Goal: Information Seeking & Learning: Learn about a topic

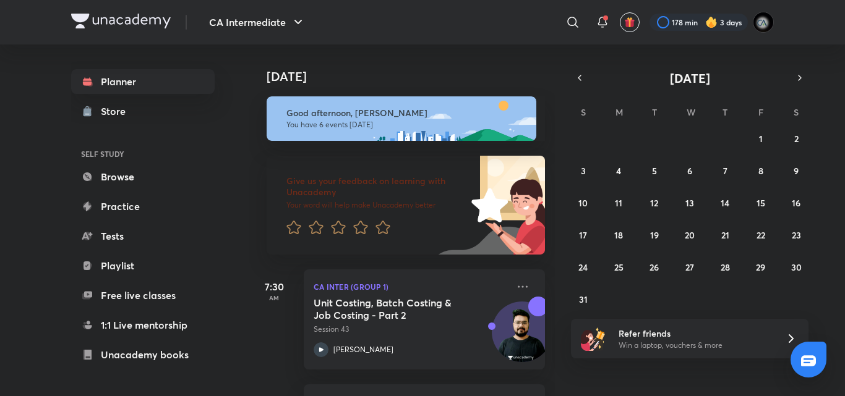
scroll to position [300, 0]
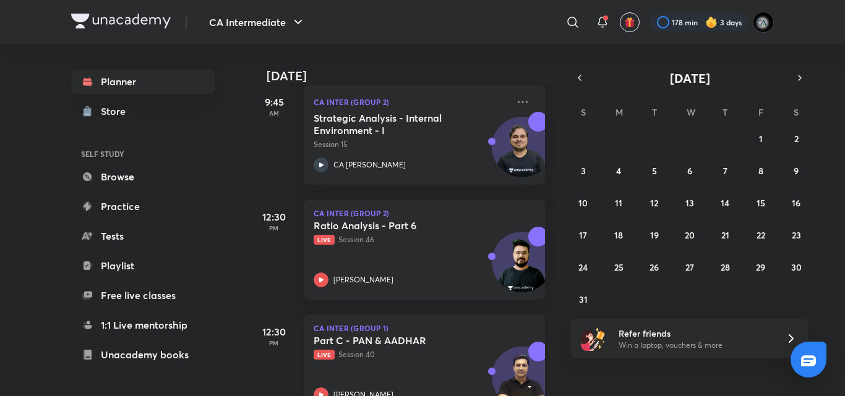
click at [411, 356] on p "Live Session 40" at bounding box center [411, 354] width 194 height 11
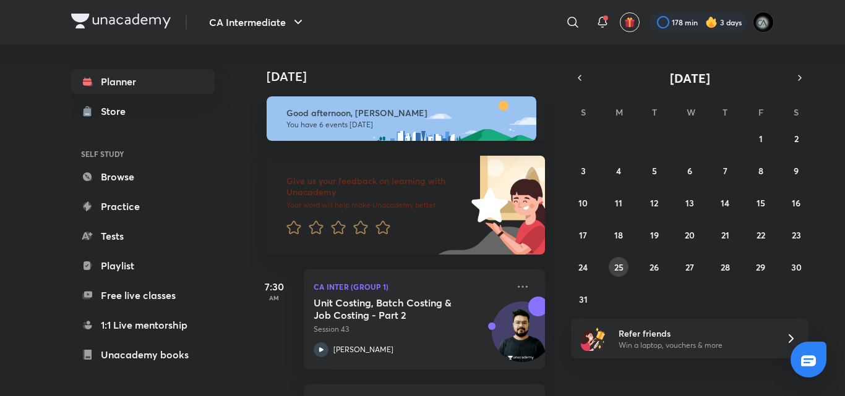
click at [622, 267] on abbr "25" at bounding box center [618, 268] width 9 height 12
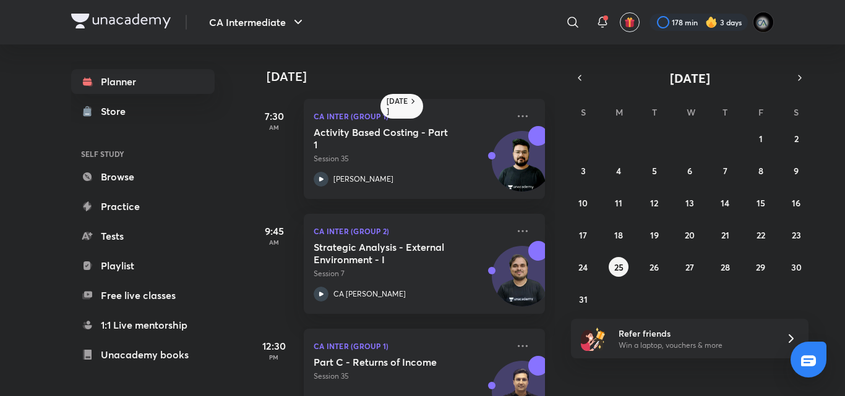
click at [420, 354] on div "CA Inter (Group 1) Part C - Returns of Income Session 35 Arvind Tuli" at bounding box center [424, 379] width 241 height 100
